Goal: Task Accomplishment & Management: Manage account settings

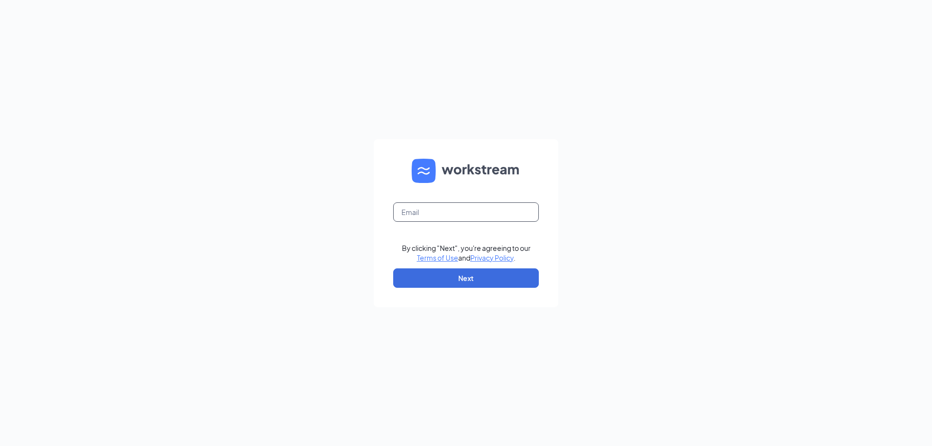
click at [462, 212] on input "text" at bounding box center [466, 211] width 146 height 19
type input "[PERSON_NAME][EMAIL_ADDRESS][PERSON_NAME][DOMAIN_NAME]"
click at [453, 281] on button "Next" at bounding box center [466, 278] width 146 height 19
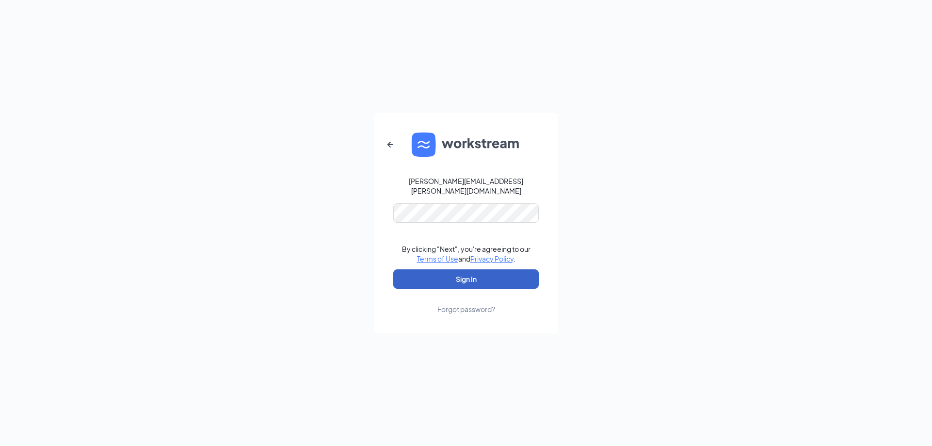
click at [457, 278] on button "Sign In" at bounding box center [466, 279] width 146 height 19
click at [480, 273] on button "Sign In" at bounding box center [466, 279] width 146 height 19
click at [386, 213] on form "[PERSON_NAME][EMAIL_ADDRESS][PERSON_NAME][DOMAIN_NAME] By clicking "Next", you'…" at bounding box center [466, 223] width 185 height 220
click at [393, 270] on button "Sign In" at bounding box center [466, 279] width 146 height 19
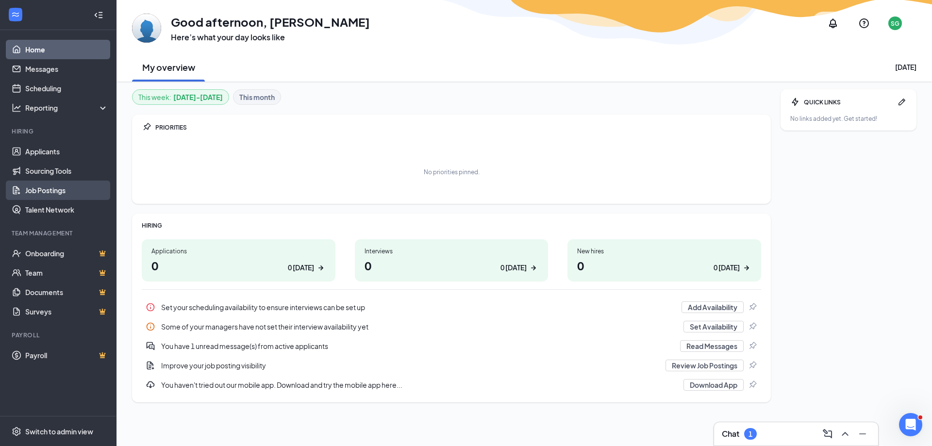
click at [49, 190] on link "Job Postings" at bounding box center [66, 190] width 83 height 19
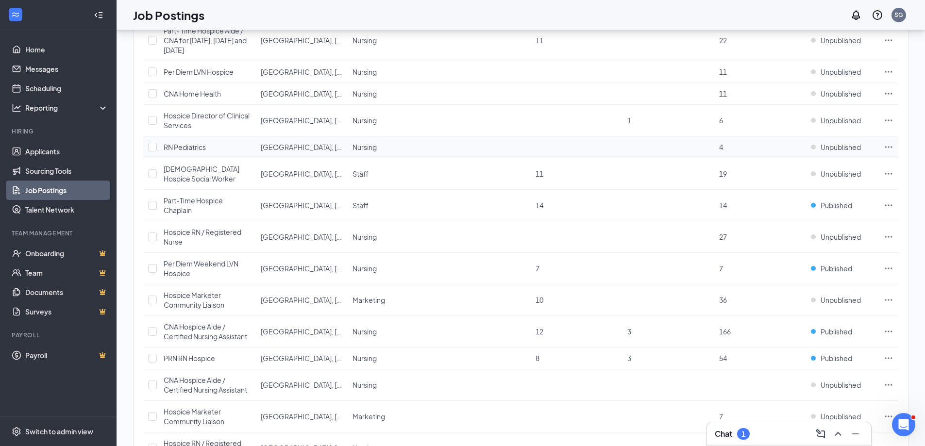
scroll to position [194, 0]
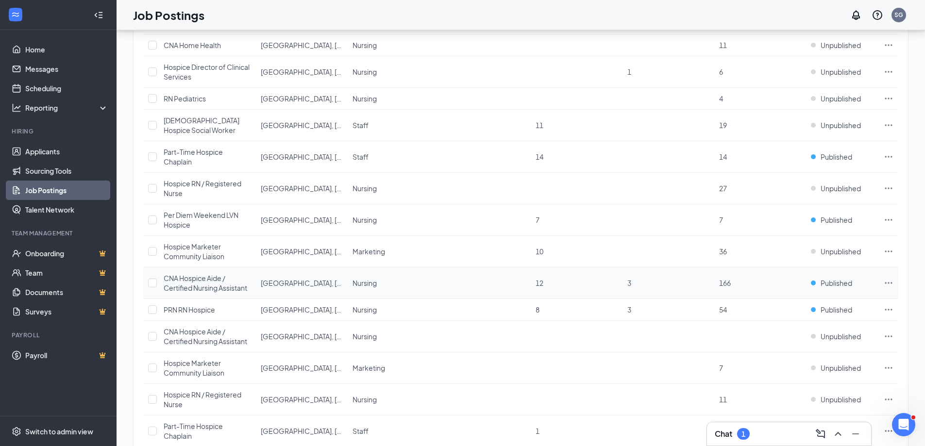
click at [191, 287] on span "CNA Hospice Aide / Certified Nursing Assistant" at bounding box center [206, 283] width 84 height 18
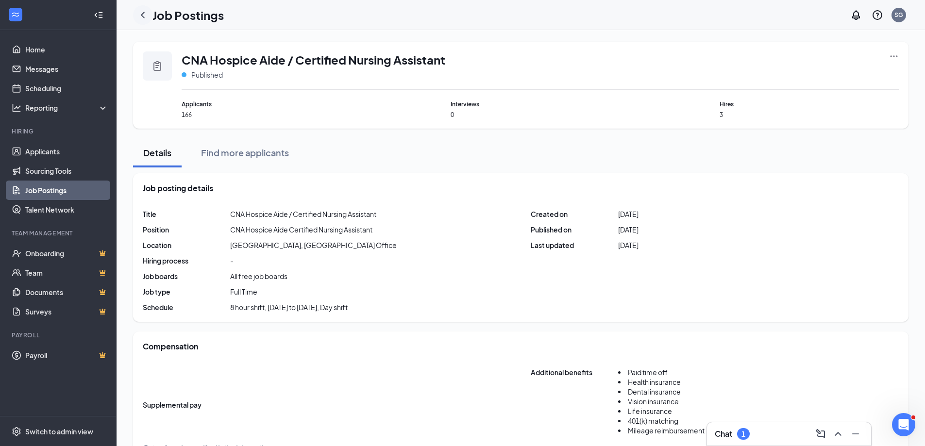
click at [146, 17] on icon "ChevronLeft" at bounding box center [143, 15] width 12 height 12
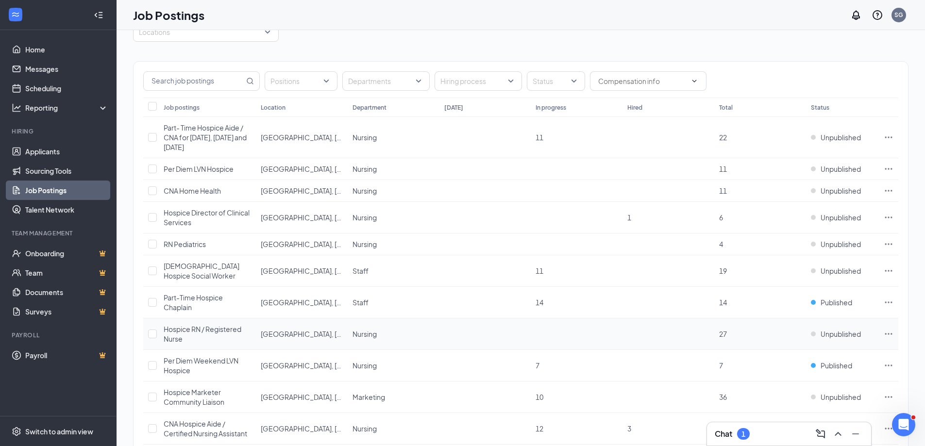
scroll to position [97, 0]
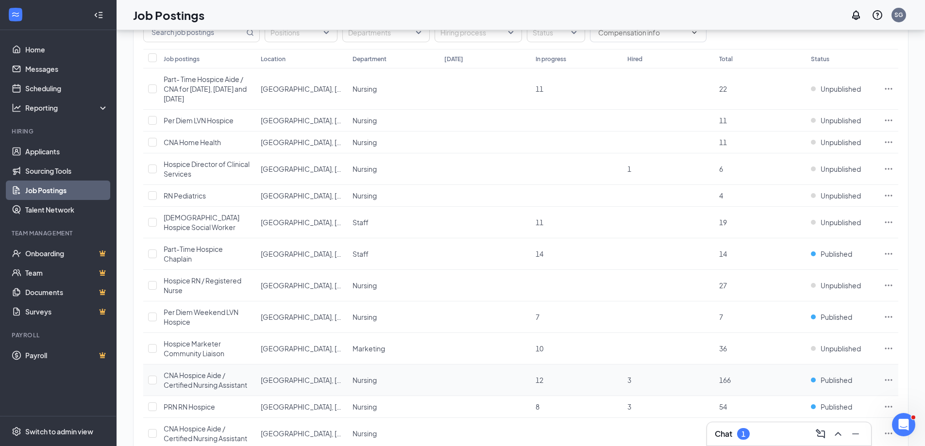
click at [886, 380] on icon "Ellipses" at bounding box center [888, 379] width 7 height 1
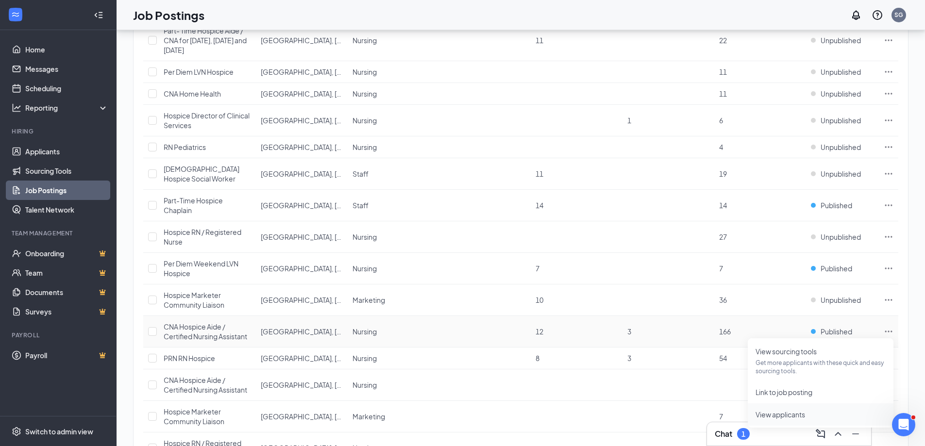
scroll to position [194, 0]
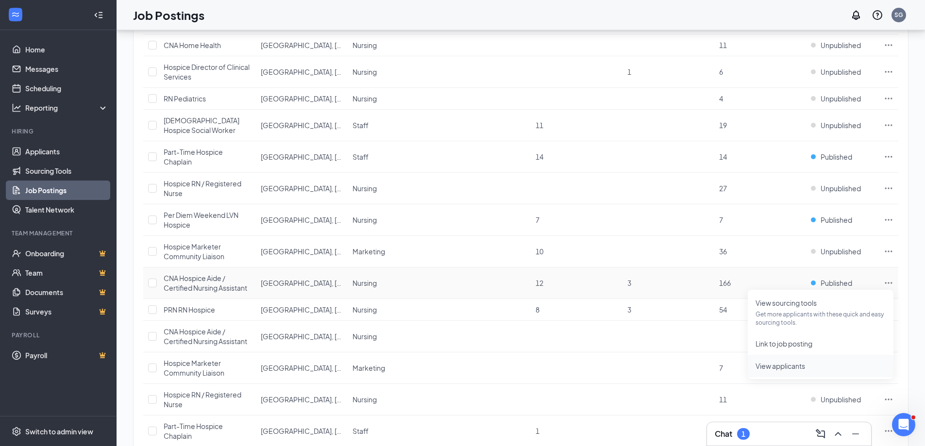
click at [785, 368] on span "View applicants" at bounding box center [781, 366] width 50 height 9
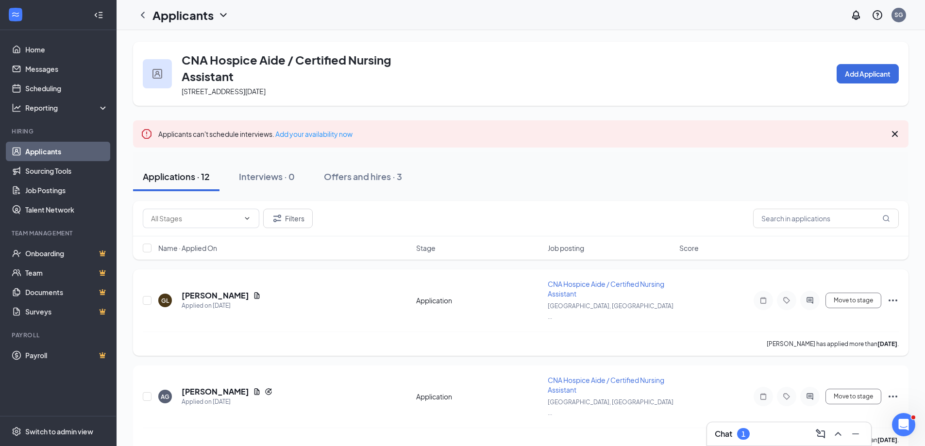
click at [895, 300] on icon "Ellipses" at bounding box center [893, 301] width 12 height 12
click at [893, 295] on icon "Ellipses" at bounding box center [893, 301] width 12 height 12
click at [894, 295] on icon "Ellipses" at bounding box center [893, 301] width 12 height 12
click at [891, 295] on icon "Ellipses" at bounding box center [893, 301] width 12 height 12
click at [253, 292] on icon "Document" at bounding box center [257, 296] width 8 height 8
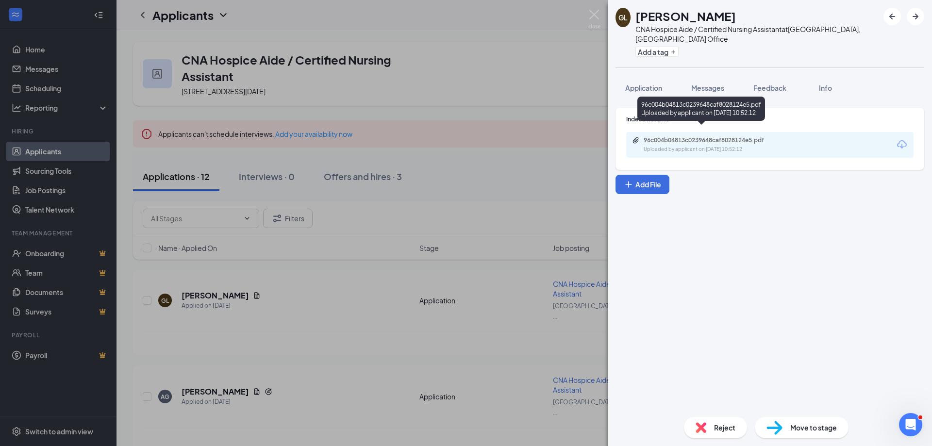
click at [770, 136] on div "96c004b04813c0239648caf8028124e5.pdf" at bounding box center [712, 140] width 136 height 8
